Goal: Task Accomplishment & Management: Complete application form

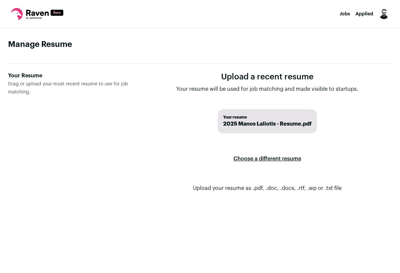
click at [385, 12] on img "Open dropdown" at bounding box center [384, 14] width 11 height 11
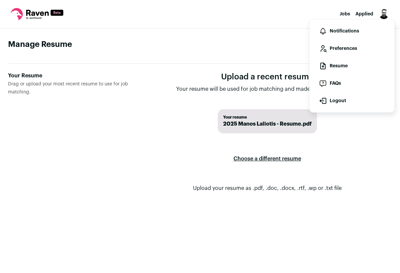
click at [370, 48] on link "Preferences" at bounding box center [352, 49] width 74 height 16
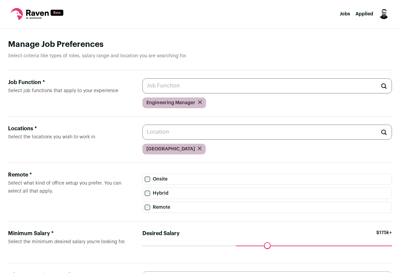
scroll to position [71, 0]
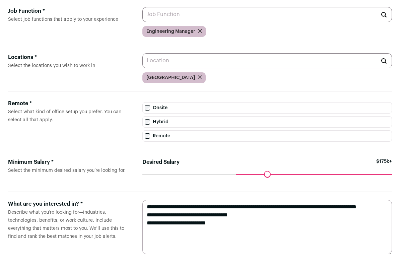
click at [114, 216] on label "What are you interested in? * Describe what you’re looking for—industries, tech…" at bounding box center [70, 227] width 124 height 54
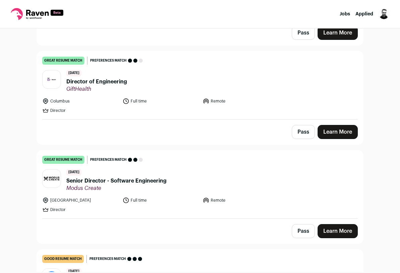
scroll to position [567, 0]
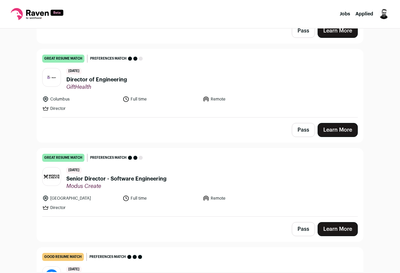
click at [301, 226] on button "Pass" at bounding box center [303, 229] width 23 height 14
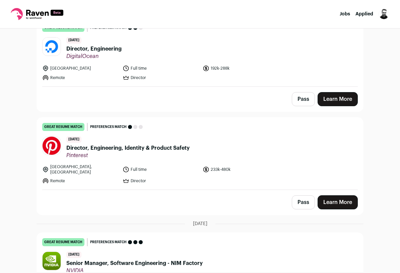
scroll to position [893, 0]
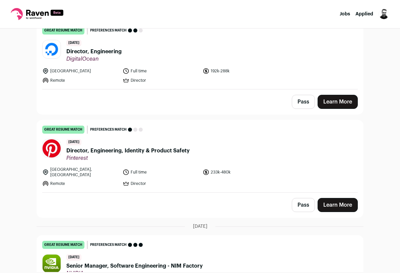
click at [299, 204] on button "Pass" at bounding box center [303, 205] width 23 height 14
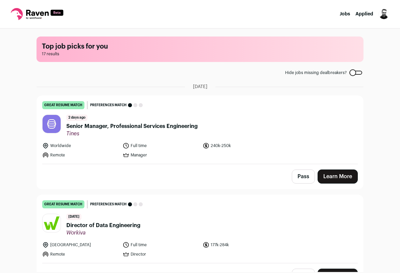
scroll to position [1, 0]
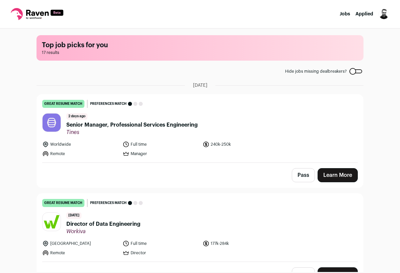
click at [339, 170] on link "Learn More" at bounding box center [338, 175] width 40 height 14
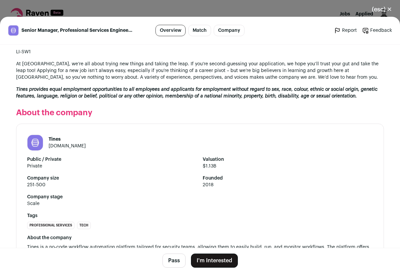
scroll to position [688, 0]
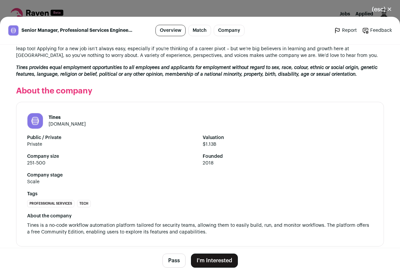
click at [206, 263] on button "I'm Interested" at bounding box center [214, 261] width 47 height 14
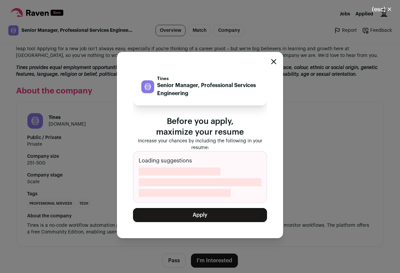
scroll to position [702, 0]
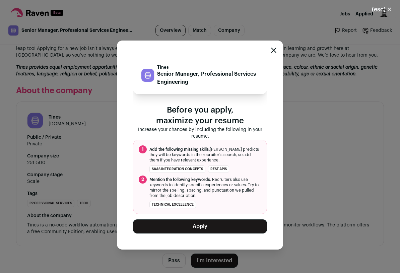
click at [277, 49] on div "Tines Senior Manager, Professional Services Engineering Before you apply, maxim…" at bounding box center [200, 145] width 166 height 209
click at [273, 50] on icon "Close modal" at bounding box center [274, 50] width 4 height 4
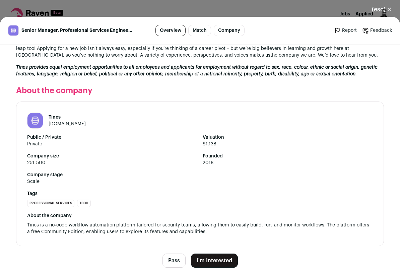
click at [387, 11] on button "(esc) ✕" at bounding box center [382, 9] width 36 height 15
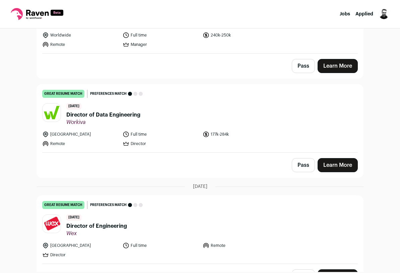
scroll to position [110, 0]
click at [309, 165] on button "Pass" at bounding box center [303, 166] width 23 height 14
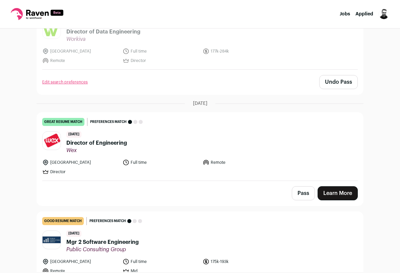
scroll to position [195, 0]
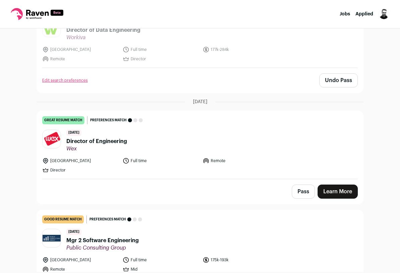
click at [336, 188] on link "Learn More" at bounding box center [338, 192] width 40 height 14
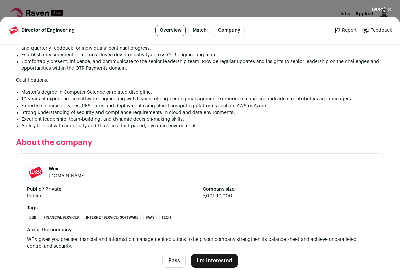
scroll to position [478, 0]
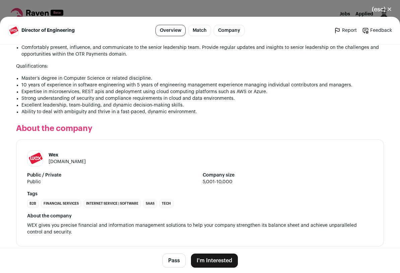
click at [376, 9] on button "(esc) ✕" at bounding box center [382, 9] width 36 height 15
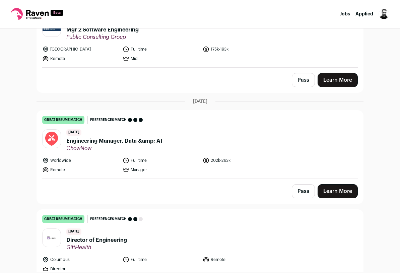
scroll to position [406, 0]
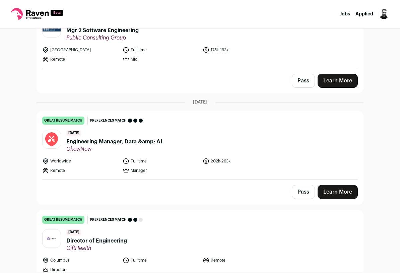
click at [337, 191] on link "Learn More" at bounding box center [338, 192] width 40 height 14
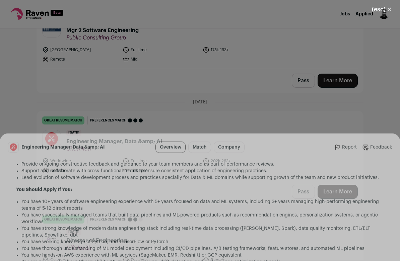
scroll to position [784, 0]
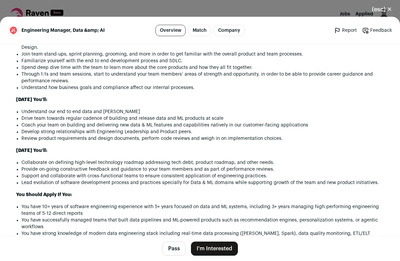
click at [219, 250] on button "I'm Interested" at bounding box center [214, 249] width 47 height 14
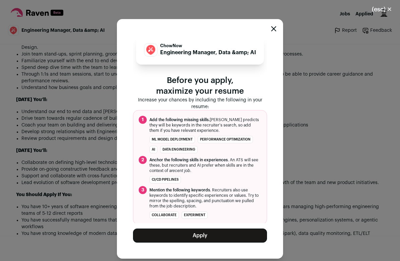
click at [216, 239] on button "Apply" at bounding box center [200, 236] width 134 height 14
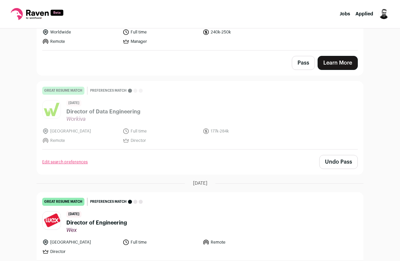
scroll to position [0, 0]
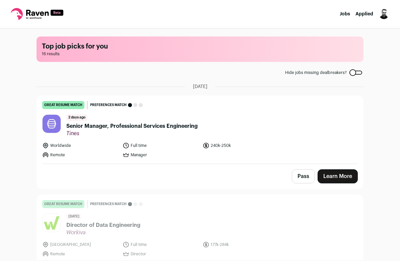
click at [365, 16] on li "Applied" at bounding box center [365, 14] width 18 height 7
click at [365, 13] on link "Applied" at bounding box center [365, 14] width 18 height 5
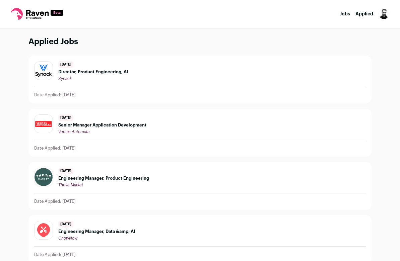
click at [128, 235] on div "5 days ago Engineering Manager, Data &amp; AI ChowNow" at bounding box center [96, 231] width 77 height 20
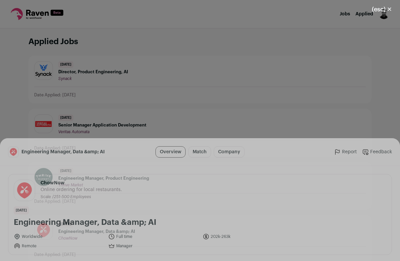
click at [184, 249] on link "Original Job Posting" at bounding box center [189, 249] width 57 height 13
